Goal: Information Seeking & Learning: Learn about a topic

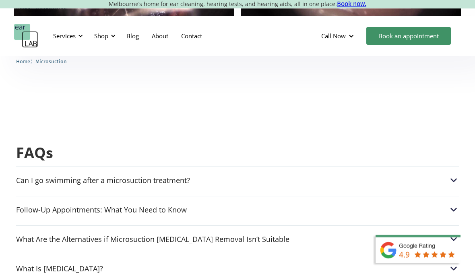
scroll to position [1992, 0]
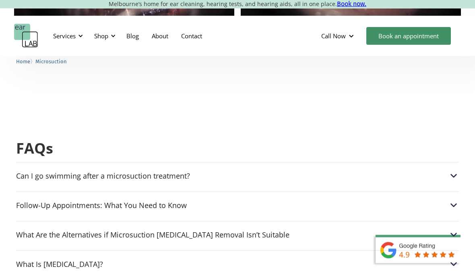
click at [454, 171] on img at bounding box center [453, 176] width 10 height 10
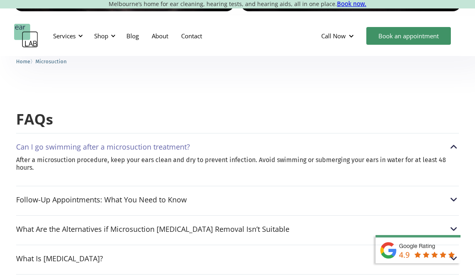
scroll to position [2022, 0]
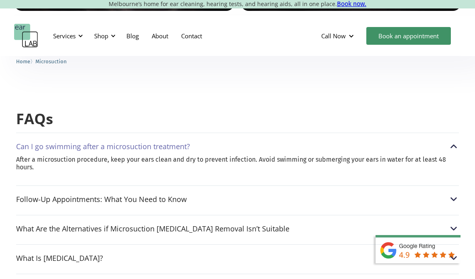
click at [456, 194] on img at bounding box center [453, 199] width 10 height 10
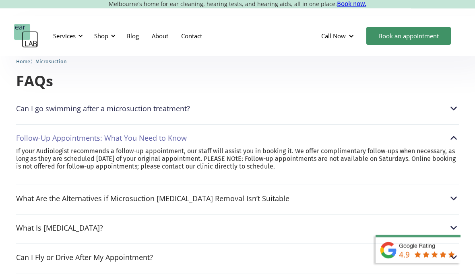
scroll to position [2071, 0]
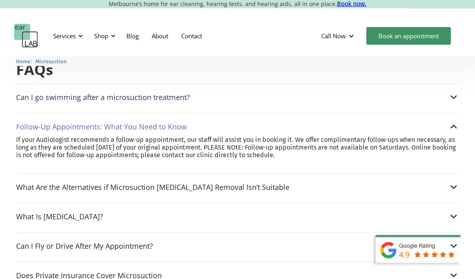
click at [456, 182] on img at bounding box center [453, 187] width 10 height 10
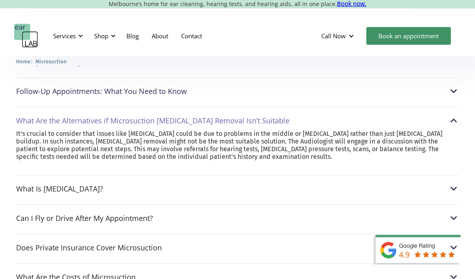
scroll to position [2107, 0]
click at [456, 183] on img at bounding box center [453, 188] width 10 height 10
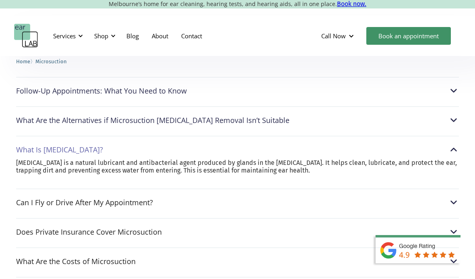
click at [449, 197] on img at bounding box center [453, 202] width 10 height 10
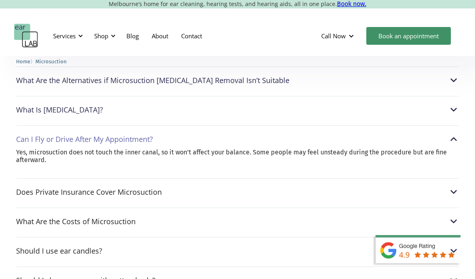
scroll to position [2135, 0]
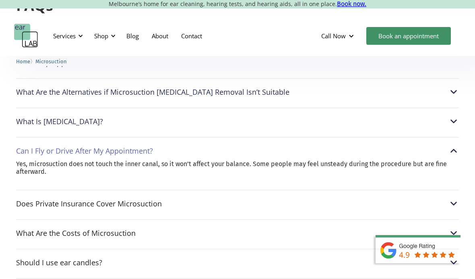
click at [452, 198] on img at bounding box center [453, 203] width 10 height 10
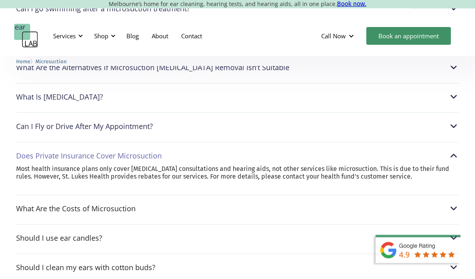
scroll to position [2158, 0]
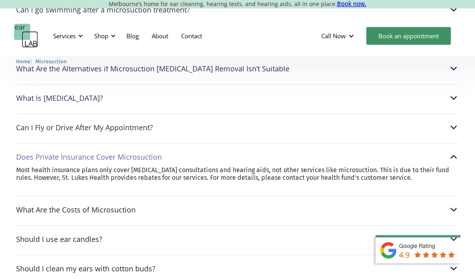
click at [454, 204] on img at bounding box center [453, 209] width 10 height 10
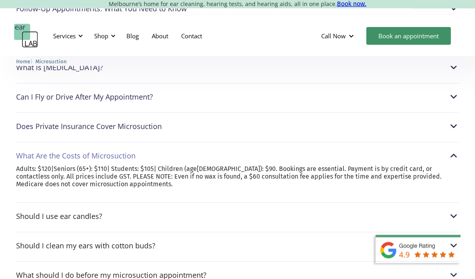
scroll to position [2189, 0]
click at [455, 211] on img at bounding box center [453, 216] width 10 height 10
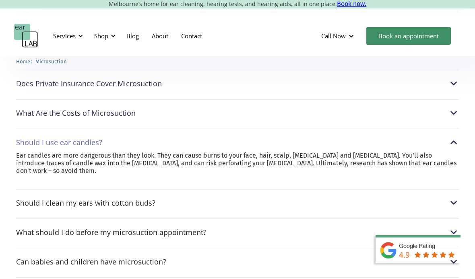
scroll to position [2226, 0]
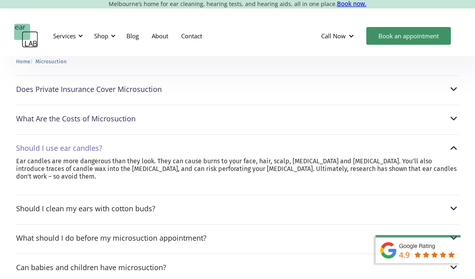
click at [456, 203] on img at bounding box center [453, 208] width 10 height 10
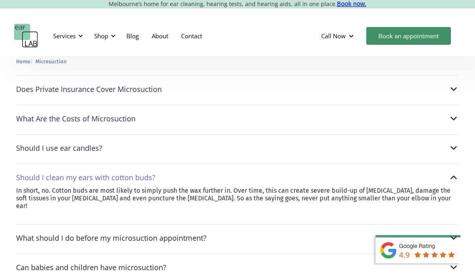
click at [456, 232] on img at bounding box center [453, 237] width 10 height 10
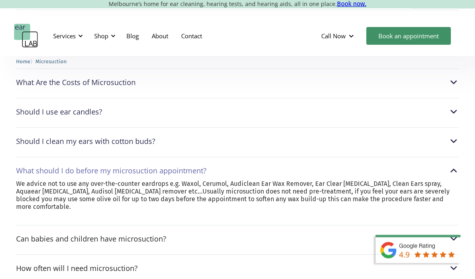
scroll to position [2262, 0]
click at [449, 233] on img at bounding box center [453, 238] width 10 height 10
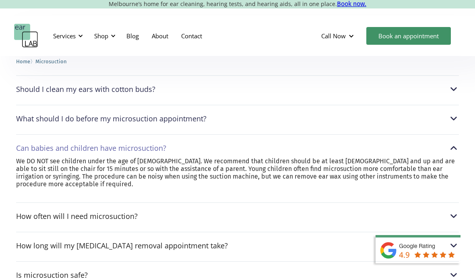
scroll to position [2336, 0]
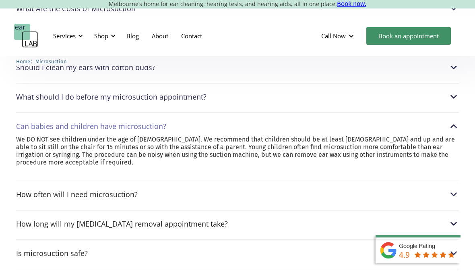
click at [454, 189] on img at bounding box center [453, 194] width 10 height 10
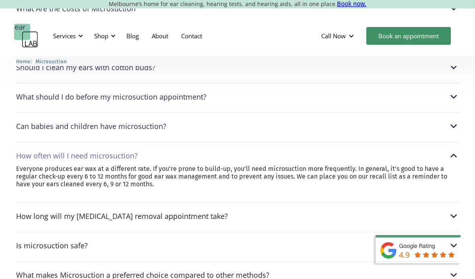
click at [452, 211] on img at bounding box center [453, 216] width 10 height 10
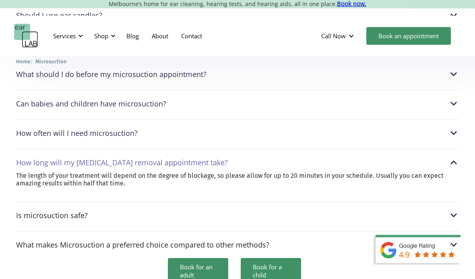
scroll to position [2360, 0]
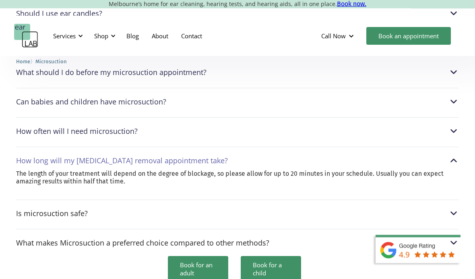
click at [453, 208] on img at bounding box center [453, 213] width 10 height 10
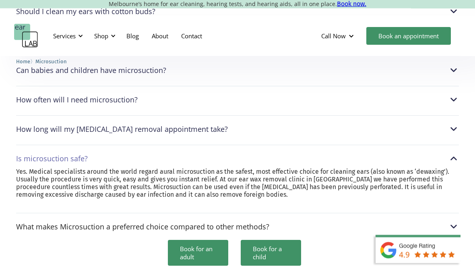
scroll to position [2393, 0]
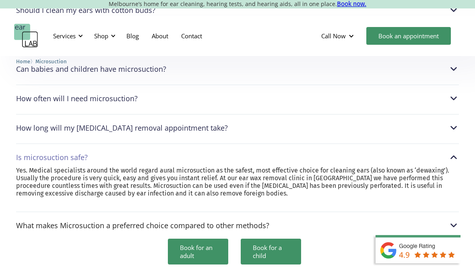
click at [453, 220] on img at bounding box center [453, 225] width 10 height 10
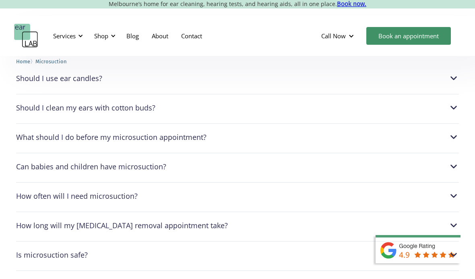
scroll to position [2295, 0]
click at [446, 182] on div "How often will I need microsuction? Everyone produces ear wax at a different ra…" at bounding box center [237, 193] width 443 height 23
click at [453, 190] on img at bounding box center [453, 195] width 10 height 10
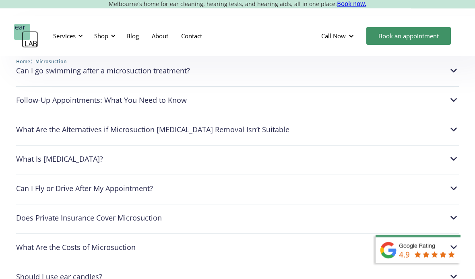
scroll to position [2087, 0]
